Goal: Information Seeking & Learning: Learn about a topic

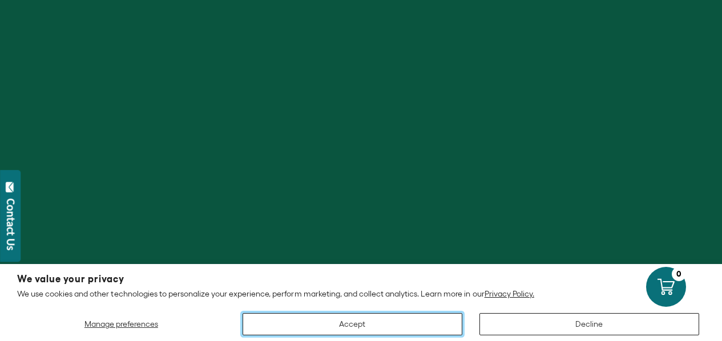
click at [419, 329] on button "Accept" at bounding box center [353, 324] width 220 height 22
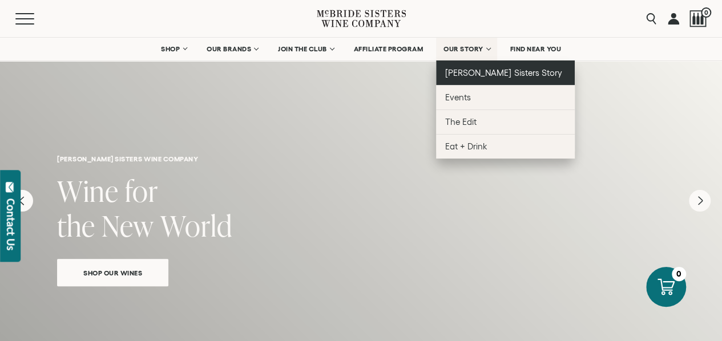
click at [463, 74] on span "[PERSON_NAME] Sisters Story" at bounding box center [503, 73] width 117 height 10
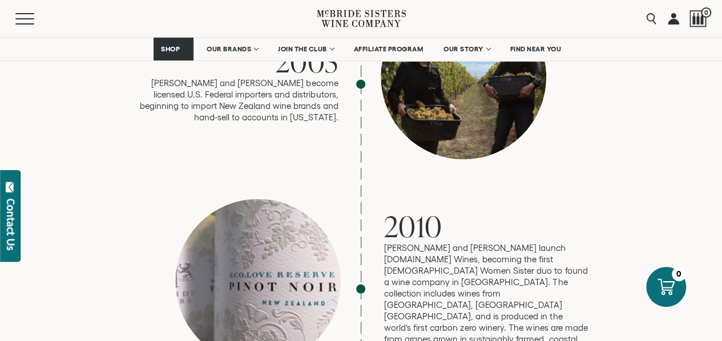
scroll to position [1429, 0]
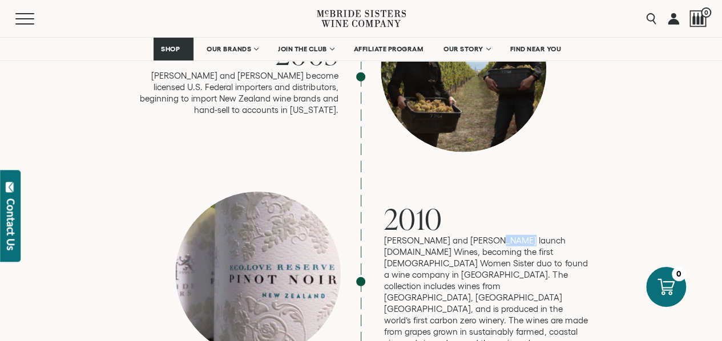
drag, startPoint x: 513, startPoint y: 200, endPoint x: 490, endPoint y: 200, distance: 22.8
click at [490, 235] on p "[PERSON_NAME] and [PERSON_NAME] launch [DOMAIN_NAME] Wines, becoming the first …" at bounding box center [486, 298] width 205 height 126
drag, startPoint x: 515, startPoint y: 199, endPoint x: 484, endPoint y: 199, distance: 30.8
click at [484, 235] on p "[PERSON_NAME] and [PERSON_NAME] launch [DOMAIN_NAME] Wines, becoming the first …" at bounding box center [486, 298] width 205 height 126
copy p "[DOMAIN_NAME]"
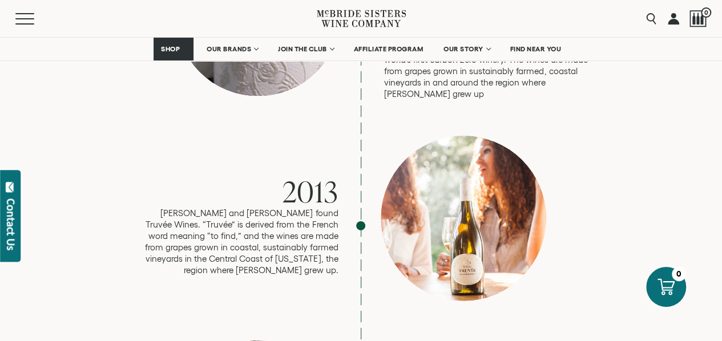
scroll to position [1690, 0]
drag, startPoint x: 265, startPoint y: 155, endPoint x: 242, endPoint y: 154, distance: 22.9
click at [242, 207] on p "[PERSON_NAME] and [PERSON_NAME] found Truvée Wines. “Truvée” is derived from th…" at bounding box center [234, 241] width 205 height 68
copy p "Truvée"
drag, startPoint x: 417, startPoint y: 20, endPoint x: 306, endPoint y: 7, distance: 111.5
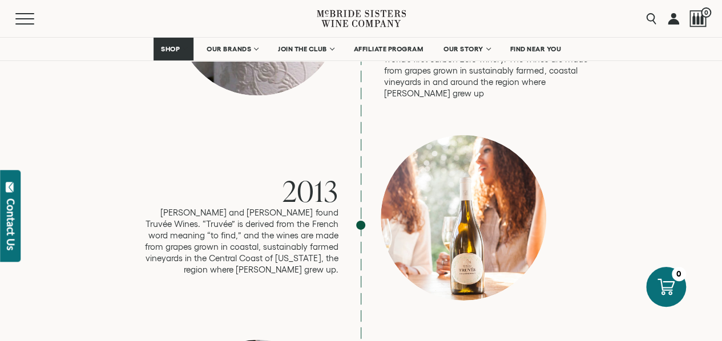
click at [306, 7] on div "Menu Search 0" at bounding box center [361, 18] width 722 height 37
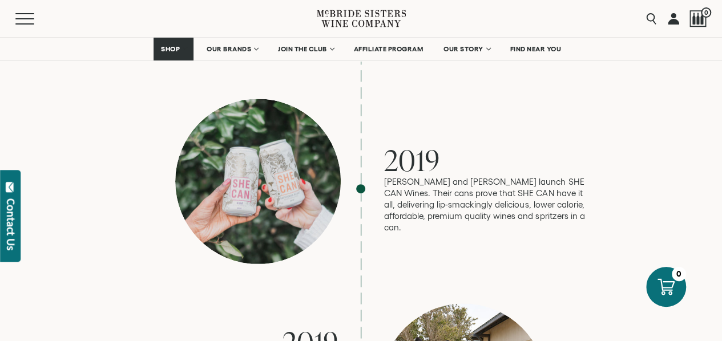
scroll to position [2342, 0]
